Goal: Communication & Community: Answer question/provide support

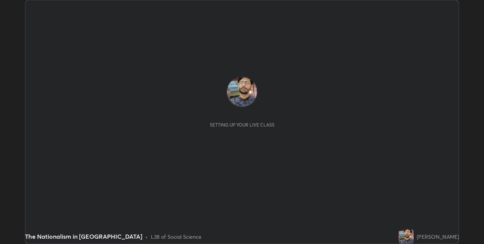
scroll to position [244, 483]
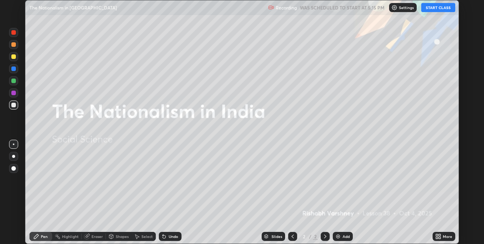
click at [436, 238] on icon at bounding box center [437, 238] width 2 height 2
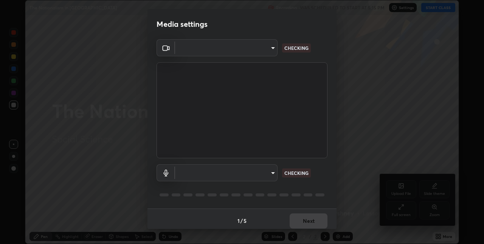
type input "17d47b9a8e6a43c8ebdd6aac700522dacaa6e58ec5f16407bca00d40e6ab781c"
click at [236, 175] on body "Erase all The Nationalism in [GEOGRAPHIC_DATA] Recording WAS SCHEDULED TO START…" at bounding box center [242, 122] width 484 height 244
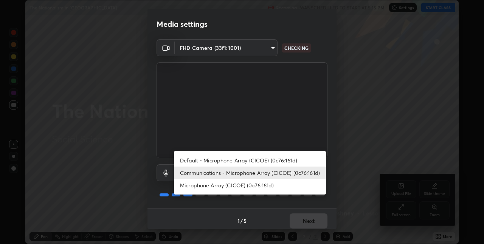
click at [232, 162] on li "Default - Microphone Array (CICOE) (0c76:161d)" at bounding box center [250, 160] width 152 height 12
type input "default"
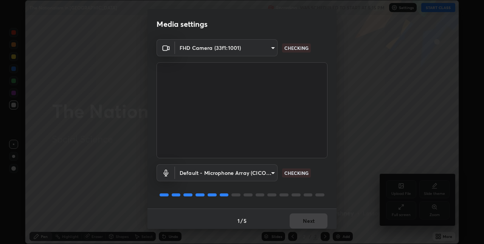
scroll to position [4, 0]
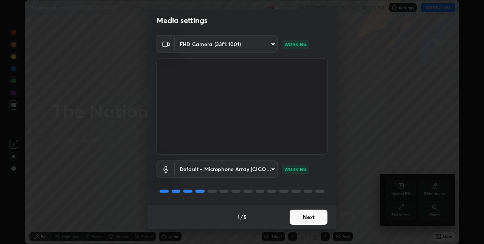
click at [303, 217] on button "Next" at bounding box center [308, 217] width 38 height 15
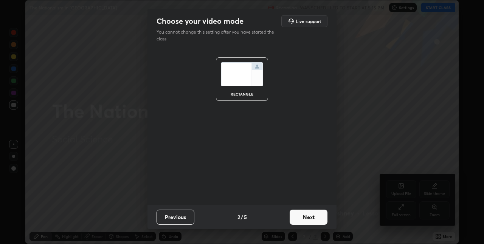
scroll to position [0, 0]
click at [308, 214] on button "Next" at bounding box center [308, 217] width 38 height 15
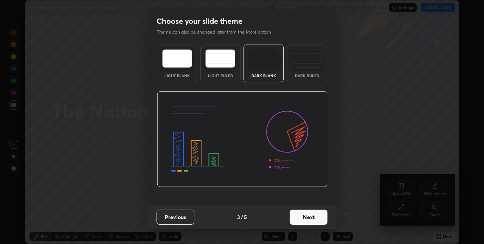
click at [308, 219] on button "Next" at bounding box center [308, 217] width 38 height 15
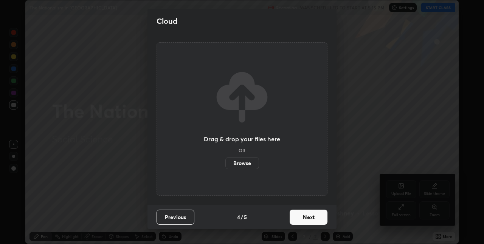
click at [307, 218] on button "Next" at bounding box center [308, 217] width 38 height 15
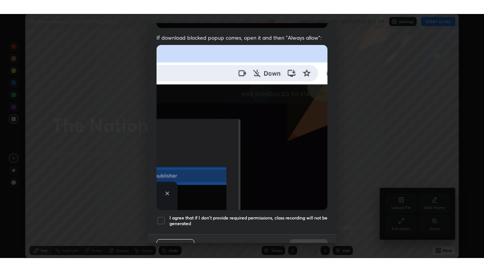
scroll to position [158, 0]
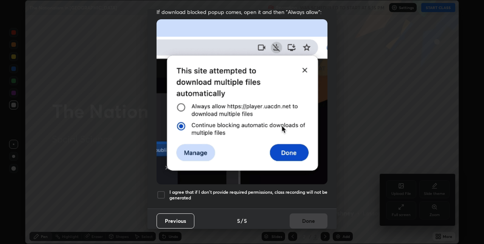
click at [158, 195] on div at bounding box center [160, 194] width 9 height 9
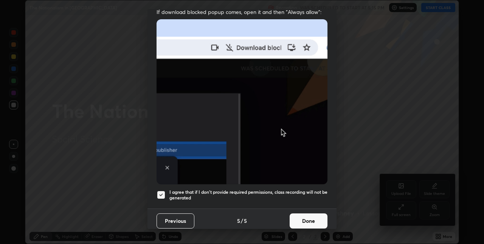
click at [308, 215] on button "Done" at bounding box center [308, 220] width 38 height 15
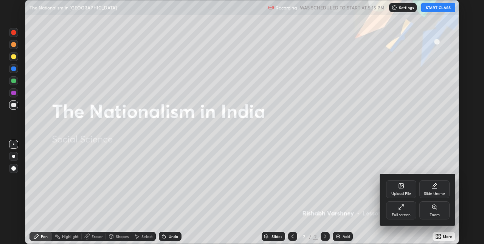
click at [400, 215] on div "Full screen" at bounding box center [400, 215] width 19 height 4
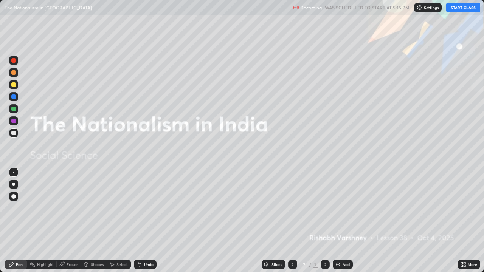
scroll to position [272, 484]
click at [456, 6] on button "START CLASS" at bounding box center [463, 7] width 34 height 9
click at [458, 6] on button "START CLASS" at bounding box center [463, 7] width 34 height 9
click at [346, 244] on div "Add" at bounding box center [345, 265] width 7 height 4
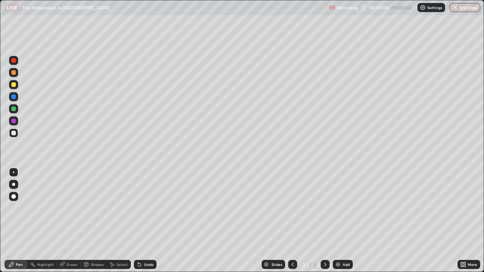
click at [75, 244] on div "Eraser" at bounding box center [71, 265] width 11 height 4
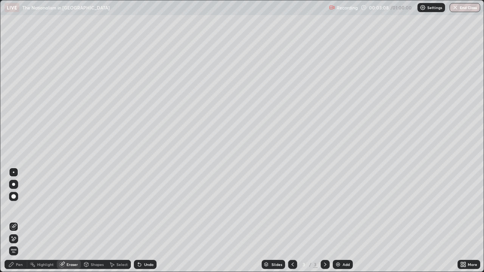
click at [21, 244] on div "Pen" at bounding box center [19, 265] width 7 height 4
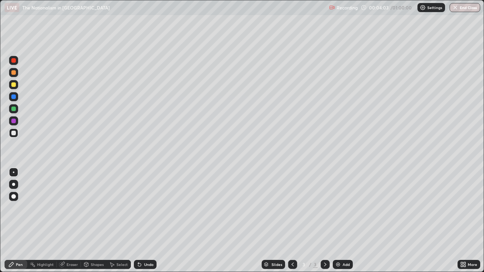
click at [17, 86] on div at bounding box center [13, 84] width 9 height 9
click at [15, 83] on div at bounding box center [13, 84] width 5 height 5
click at [346, 244] on div "Add" at bounding box center [345, 265] width 7 height 4
click at [344, 244] on div "Add" at bounding box center [345, 265] width 7 height 4
click at [67, 244] on div "Eraser" at bounding box center [71, 265] width 11 height 4
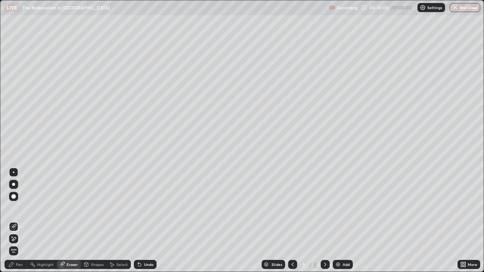
click at [19, 244] on div "Pen" at bounding box center [19, 265] width 7 height 4
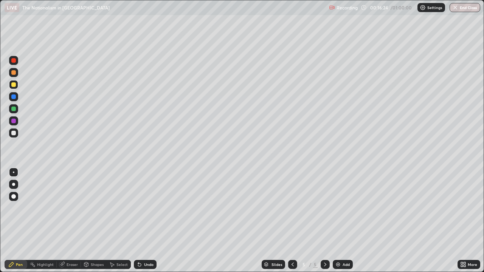
click at [345, 244] on div "Add" at bounding box center [345, 265] width 7 height 4
click at [14, 74] on div at bounding box center [13, 72] width 5 height 5
click at [337, 244] on img at bounding box center [338, 264] width 6 height 6
click at [346, 244] on div "Add" at bounding box center [345, 265] width 7 height 4
click at [341, 244] on div "Add" at bounding box center [342, 264] width 20 height 9
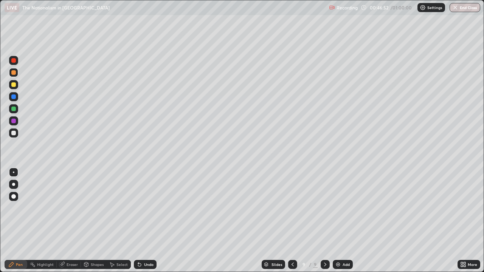
click at [465, 8] on button "End Class" at bounding box center [464, 7] width 31 height 9
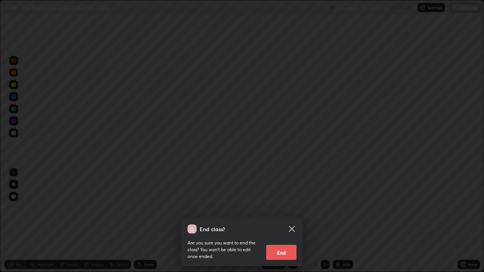
click at [281, 244] on button "End" at bounding box center [281, 252] width 30 height 15
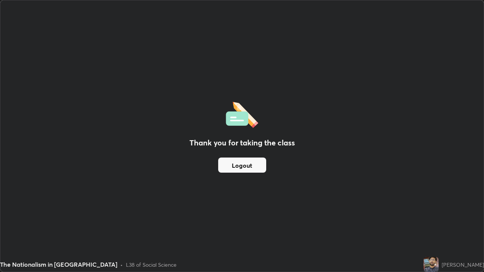
click at [236, 164] on button "Logout" at bounding box center [242, 165] width 48 height 15
